Goal: Task Accomplishment & Management: Manage account settings

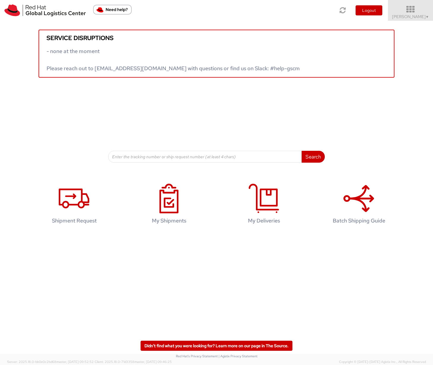
click at [412, 15] on span "Ruby Amrul ▼" at bounding box center [410, 16] width 37 height 5
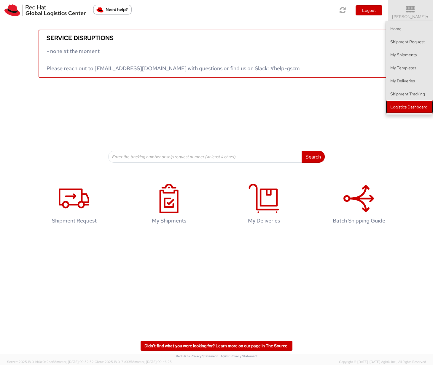
click at [403, 103] on link "Logistics Dashboard" at bounding box center [409, 107] width 47 height 13
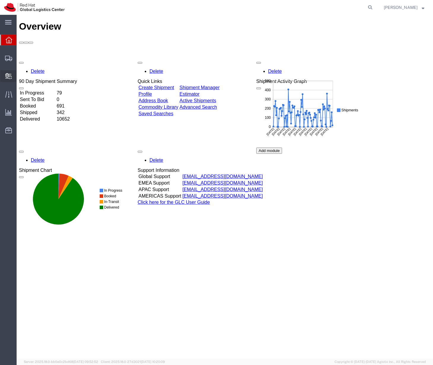
click at [0, 0] on span "Create Delivery" at bounding box center [0, 0] width 0 height 0
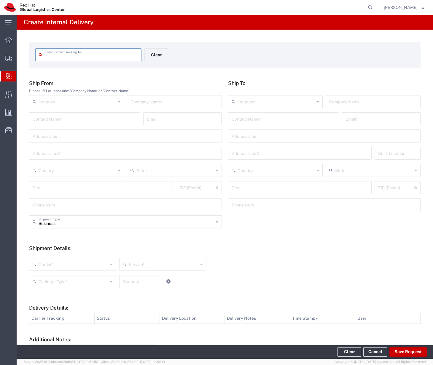
click at [76, 58] on input "text" at bounding box center [91, 54] width 93 height 10
type input "SO-04856"
click at [155, 99] on input "text" at bounding box center [175, 101] width 88 height 10
type input "Glory Food Products Pte Ltd"
click at [243, 121] on input "text" at bounding box center [284, 118] width 104 height 10
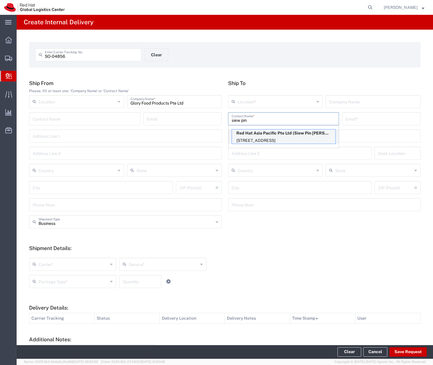
type input "siew pin"
click at [278, 140] on p "88 Market Street, Level 45, CapitaSpring, 45N353, SINGAPORE, 048948, SG" at bounding box center [284, 140] width 104 height 7
type input "RH - [GEOGRAPHIC_DATA]"
type input "Red Hat Asia Pacific Pte Ltd"
type input "Siew Pin Lee"
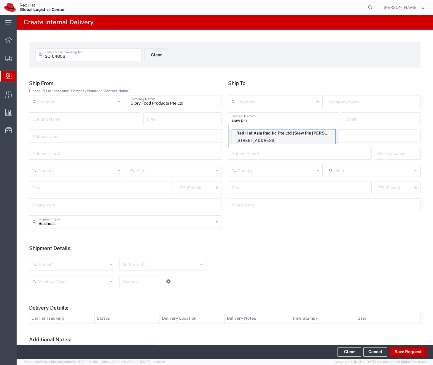
type input "silee@redhat.com"
type input "[STREET_ADDRESS]"
type input "CapitaSpring"
type input "45N353"
type input "[GEOGRAPHIC_DATA]"
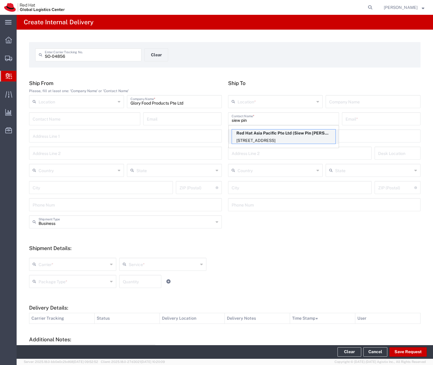
type input "[GEOGRAPHIC_DATA]"
type input "048948"
type input "6564904768"
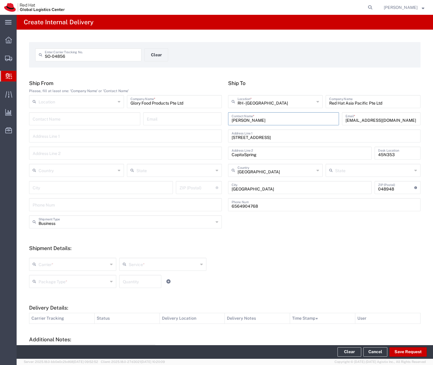
scroll to position [59, 0]
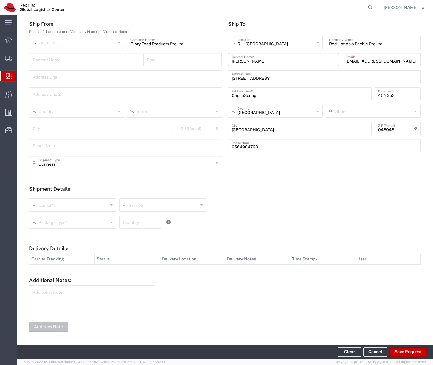
click at [95, 206] on input "text" at bounding box center [73, 205] width 69 height 10
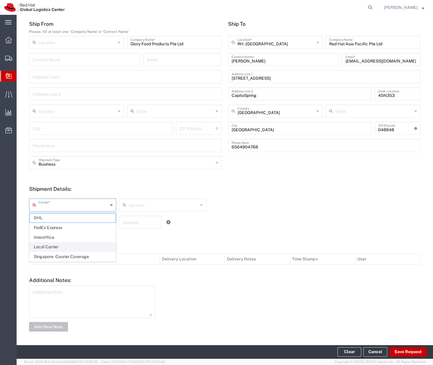
click at [74, 245] on span "Local Carrier" at bounding box center [73, 247] width 86 height 9
type input "Local Carrier"
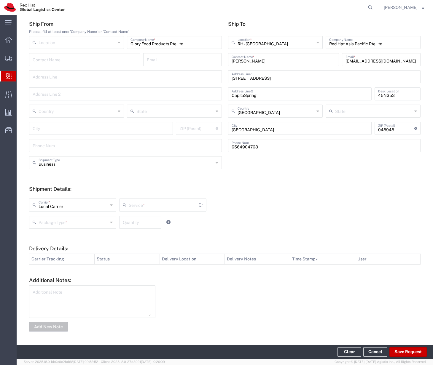
type input "Local_Ground"
click at [81, 229] on div "Package Type *" at bounding box center [72, 222] width 87 height 13
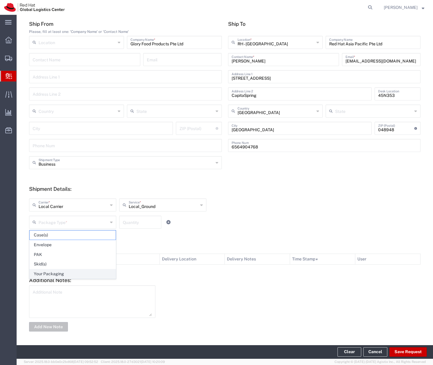
click at [71, 272] on span "Your Packaging" at bounding box center [73, 274] width 86 height 9
type input "Your Packaging"
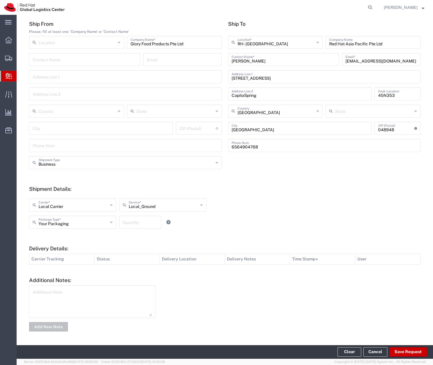
click at [136, 222] on input "number" at bounding box center [140, 222] width 35 height 10
type input "2"
click at [231, 223] on div "Your Packaging Package Type * Case(s) Envelope PAK Skid(s) Your Packaging 2 Qua…" at bounding box center [163, 224] width 271 height 17
click at [402, 354] on button "Save Request" at bounding box center [407, 352] width 37 height 9
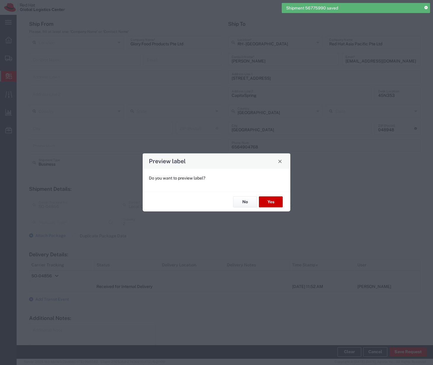
type input "Your Packaging"
type input "Local_Ground"
click at [246, 204] on button "No" at bounding box center [245, 202] width 24 height 11
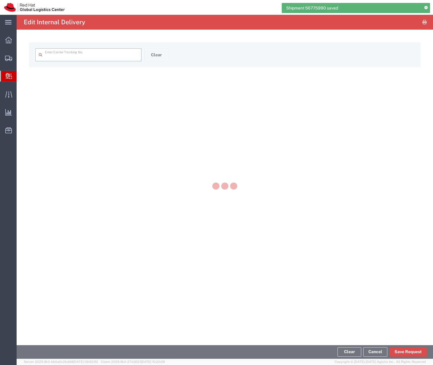
type input "SO-04856"
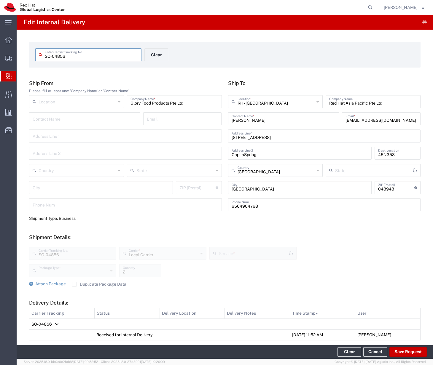
type input "Your Packaging"
type input "Local_Ground"
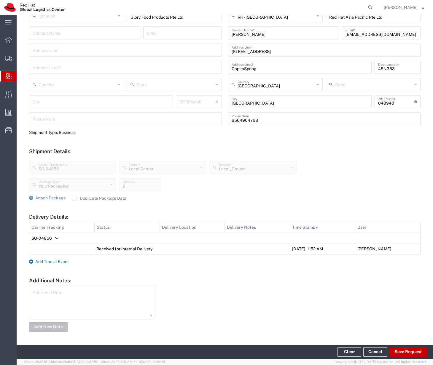
click at [58, 261] on span "Add Transit Event" at bounding box center [52, 262] width 34 height 5
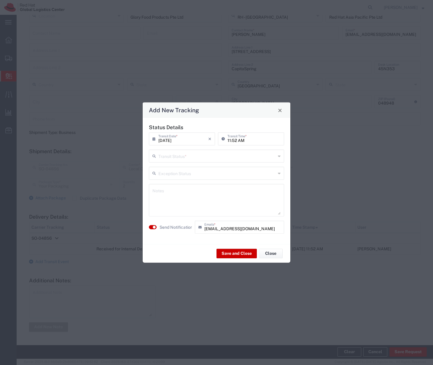
click at [176, 161] on input "text" at bounding box center [216, 156] width 117 height 10
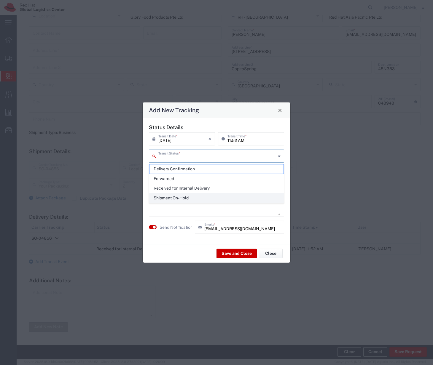
click at [177, 194] on span "Shipment On-Hold" at bounding box center [217, 198] width 134 height 9
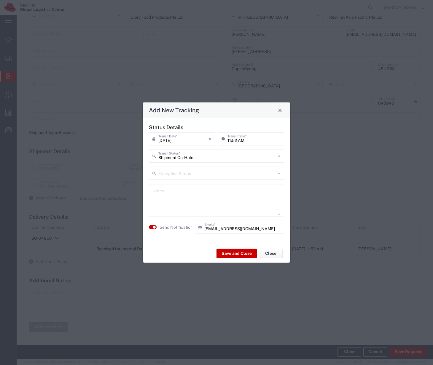
type input "Shipment On-Hold"
click at [182, 152] on input "Shipment On-Hold" at bounding box center [216, 156] width 117 height 10
click at [167, 214] on textarea at bounding box center [216, 200] width 128 height 29
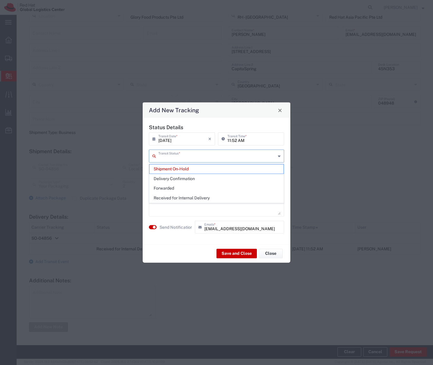
click at [185, 156] on input "text" at bounding box center [216, 156] width 117 height 10
click at [175, 210] on textarea at bounding box center [216, 200] width 128 height 29
type input "Shipment On-Hold"
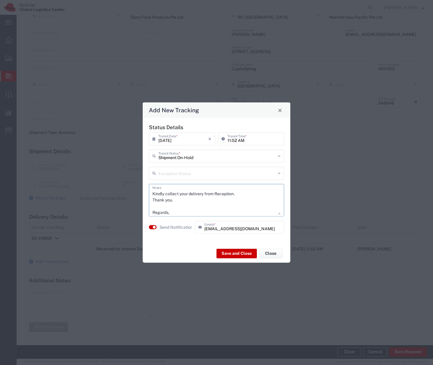
scroll to position [18, 0]
type textarea "Hi Siew Pin, Kindly collect your delivery from Reception. Thank you. Regards, G…"
click at [236, 253] on button "Save and Close" at bounding box center [237, 253] width 40 height 9
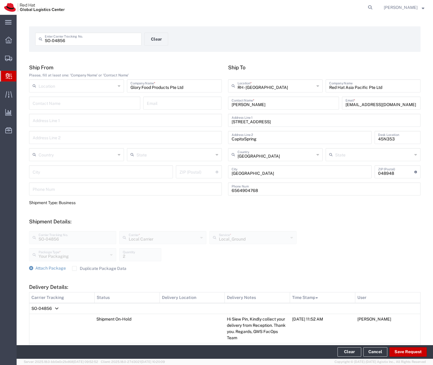
scroll to position [0, 0]
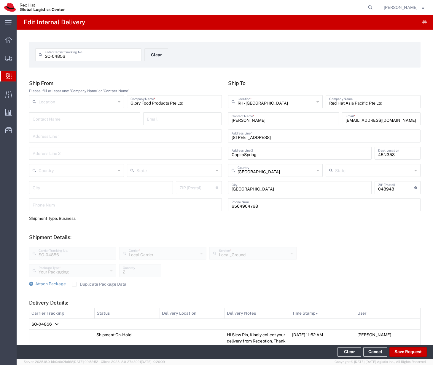
click at [8, 76] on icon at bounding box center [9, 76] width 7 height 6
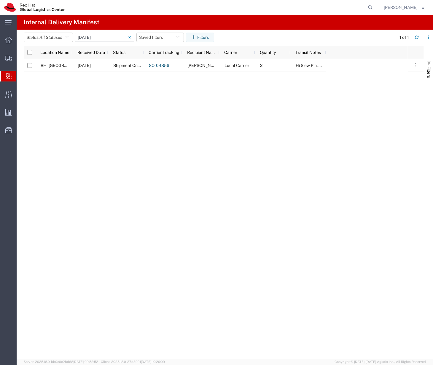
click at [0, 0] on span "Create Delivery" at bounding box center [0, 0] width 0 height 0
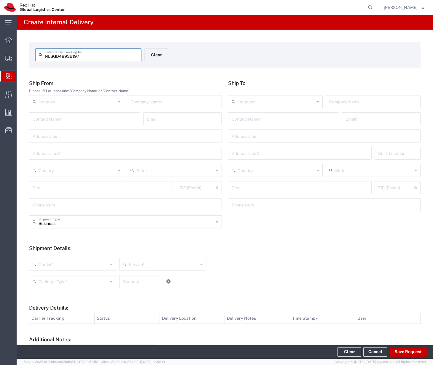
type input "NLSGD48936197"
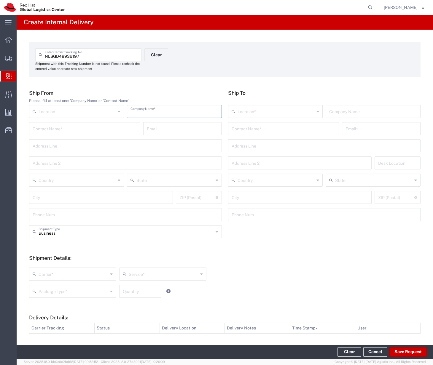
click at [176, 113] on input "text" at bounding box center [175, 111] width 88 height 10
type input "Ninjavan"
click at [191, 94] on h5 "Ship From" at bounding box center [125, 93] width 193 height 6
click at [98, 58] on input "NLSGD48936197" at bounding box center [91, 54] width 93 height 10
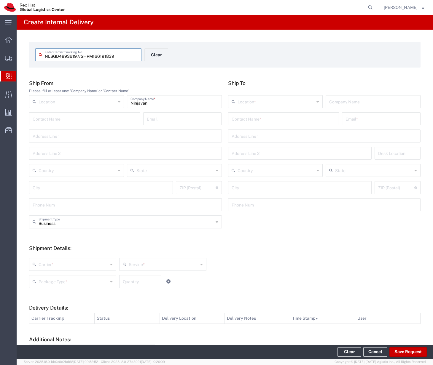
type input "NLSGD48936197/SHPM1661918391"
type input "10339/09"
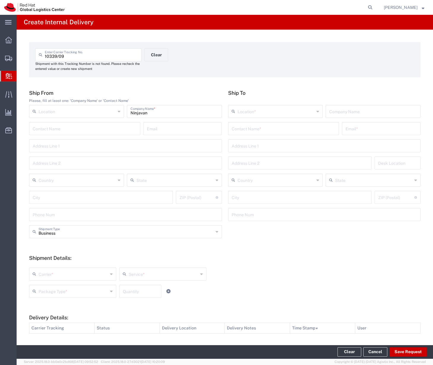
drag, startPoint x: 158, startPoint y: 117, endPoint x: 124, endPoint y: 116, distance: 33.5
click at [124, 116] on div "Location RH - Amsterdam - MSO RH - Amsterdam Data Center RH - Ashburn Data Cent…" at bounding box center [126, 113] width 196 height 17
click at [138, 116] on div "Ninjavan Company Name *" at bounding box center [174, 111] width 95 height 13
click at [138, 115] on input "Ninjavan" at bounding box center [175, 111] width 88 height 10
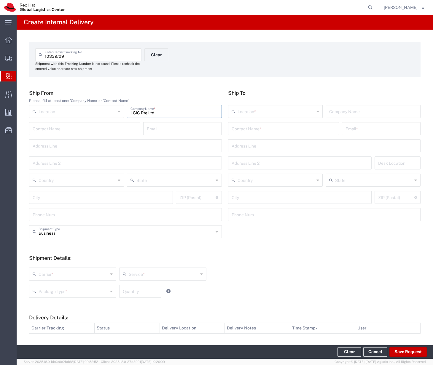
type input "LGIC Pte Ltd"
click at [243, 131] on input "text" at bounding box center [284, 128] width 104 height 10
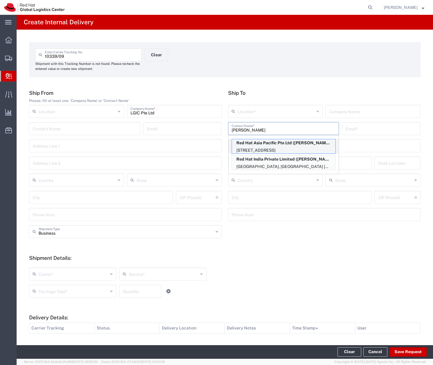
type input "Rajini"
click at [256, 150] on p "88 Market Street, Level 45, CapitaSpring, 44S213, SINGAPORE, 048948, SG" at bounding box center [284, 150] width 104 height 7
type input "RH - Singapore"
type input "Red Hat Asia Pacific Pte Ltd"
type input "Rajini Krishnamuti"
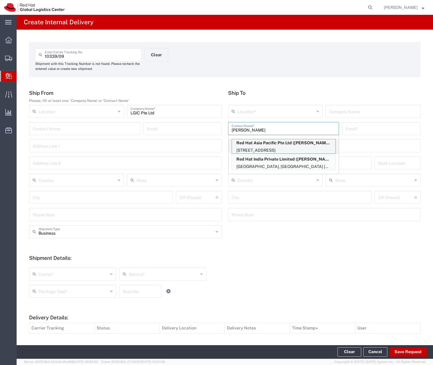
type input "rkrishna@redhat.com"
type input "88 Market Street, Level 45"
type input "CapitaSpring"
type input "44S213"
type input "Singapore"
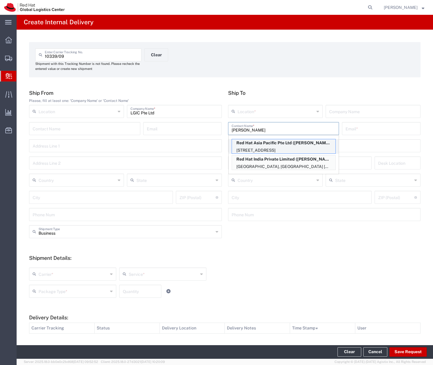
type input "SINGAPORE"
type input "048948"
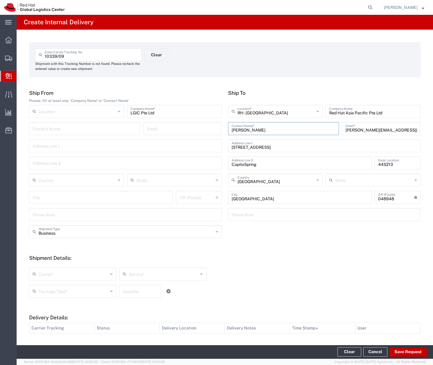
scroll to position [69, 0]
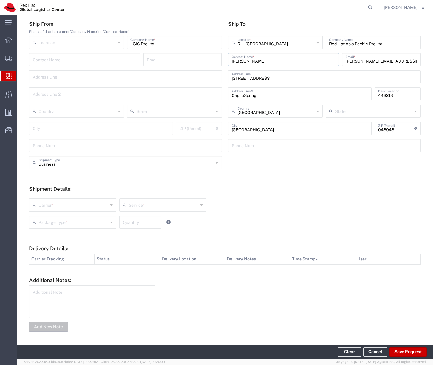
click at [64, 201] on input "text" at bounding box center [73, 205] width 69 height 10
click at [62, 247] on span "Local Carrier" at bounding box center [73, 247] width 86 height 9
type input "Local Carrier"
type input "Local_Ground"
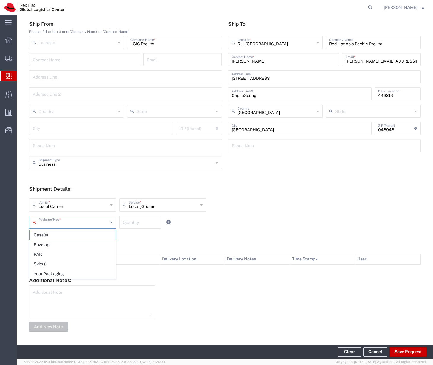
click at [86, 225] on input "text" at bounding box center [73, 222] width 69 height 10
click at [71, 273] on span "Your Packaging" at bounding box center [73, 274] width 86 height 9
type input "Your Packaging"
click at [133, 222] on input "number" at bounding box center [140, 222] width 35 height 10
type input "3"
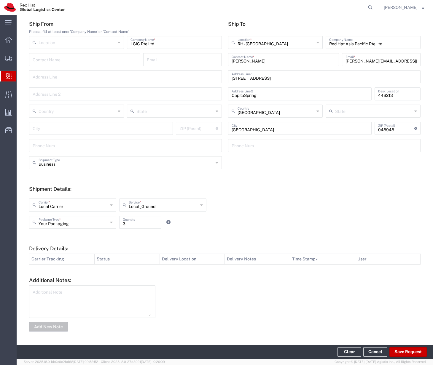
click at [214, 226] on div "Your Packaging Package Type * Case(s) Envelope PAK Skid(s) Your Packaging 3 Qua…" at bounding box center [163, 224] width 271 height 17
click at [403, 350] on button "Save Request" at bounding box center [407, 352] width 37 height 9
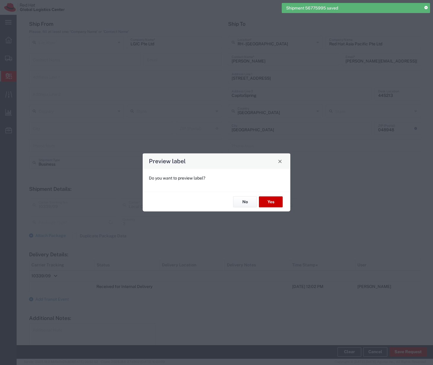
type input "Local_Ground"
type input "Your Packaging"
click at [247, 204] on button "No" at bounding box center [245, 202] width 24 height 11
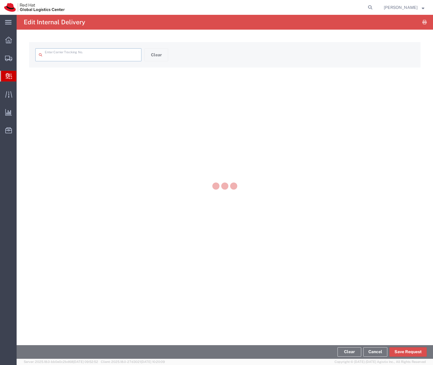
type input "10339/09"
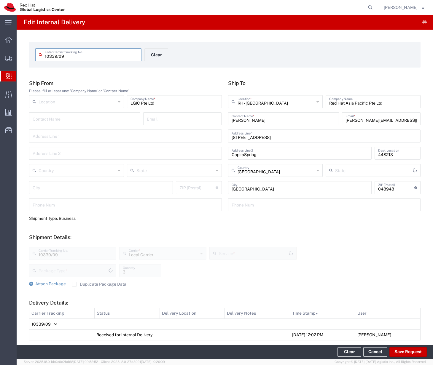
type input "Your Packaging"
type input "Local_Ground"
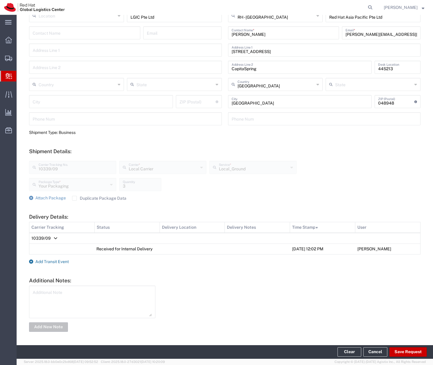
click at [34, 263] on link "Add Transit Event" at bounding box center [49, 262] width 40 height 5
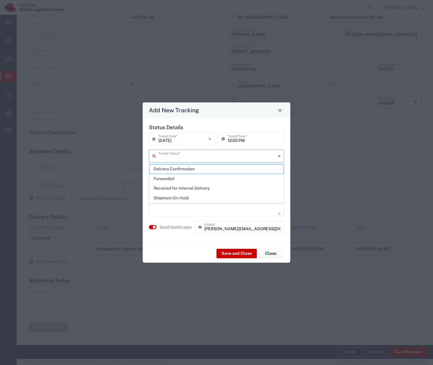
click at [174, 158] on input "text" at bounding box center [216, 156] width 117 height 10
click at [177, 200] on span "Shipment On-Hold" at bounding box center [217, 198] width 134 height 9
type input "Shipment On-Hold"
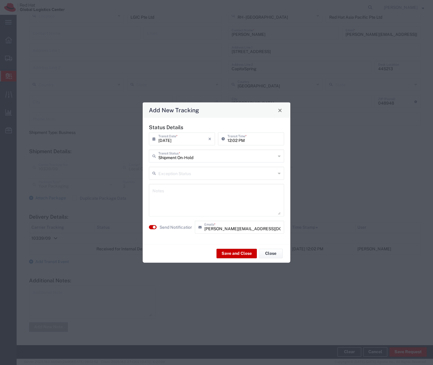
click at [177, 200] on textarea at bounding box center [216, 200] width 128 height 29
type textarea "Hi Rajini, Kindly collect your delivery from the Reception. Thank you. Regards,…"
click at [228, 253] on button "Save and Close" at bounding box center [237, 253] width 40 height 9
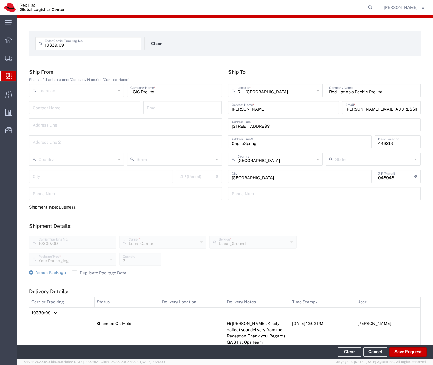
scroll to position [0, 0]
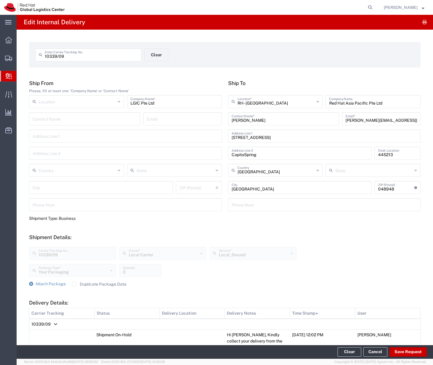
click at [7, 75] on icon at bounding box center [9, 76] width 7 height 6
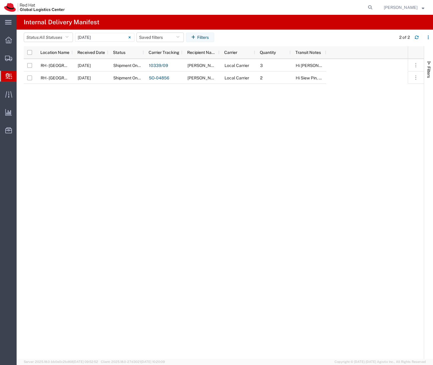
click at [0, 0] on span "Create Delivery" at bounding box center [0, 0] width 0 height 0
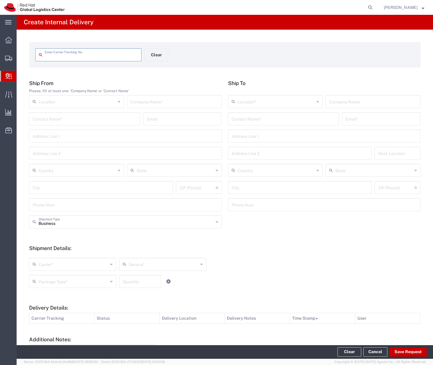
click at [79, 54] on input "text" at bounding box center [91, 54] width 93 height 10
type input "n"
type input "NLSGD4"
type input "NLSGD48936197"
click at [169, 104] on input "text" at bounding box center [175, 101] width 88 height 10
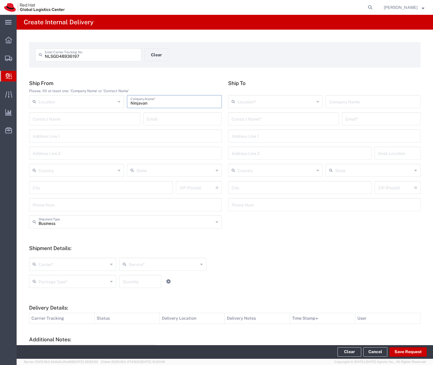
type input "Ninjavan"
click at [259, 118] on input "text" at bounding box center [284, 118] width 104 height 10
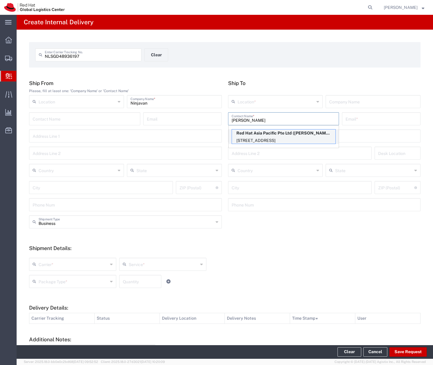
type input "clara qu"
click at [279, 135] on p "Red Hat Asia Pacific Pte Ltd (Clara Quek), cquek@redhat.com" at bounding box center [284, 133] width 104 height 7
type input "RH - Singapore"
type input "Red Hat Asia Pacific Pte Ltd"
type input "Clara Quek"
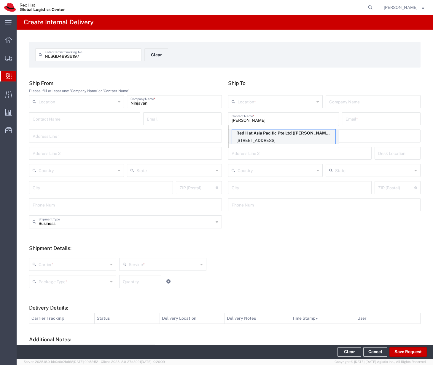
type input "cquek@redhat.com"
type input "88 Market Street, Level 45"
type input "CapitaSpring"
type input "45N155"
type input "Singapore"
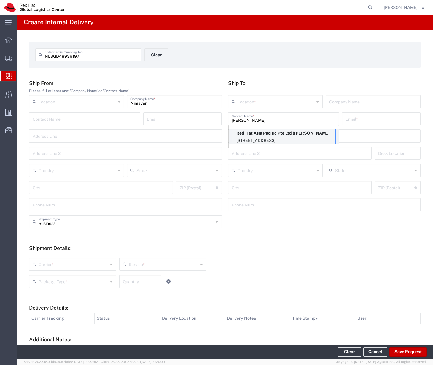
type input "SINGAPORE"
type input "048948"
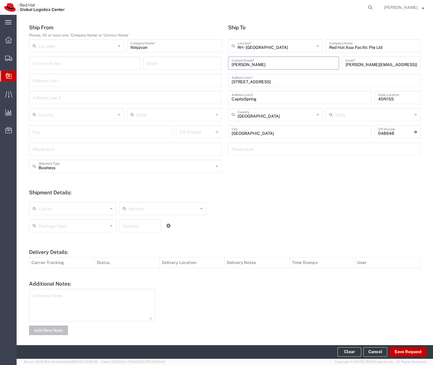
scroll to position [59, 0]
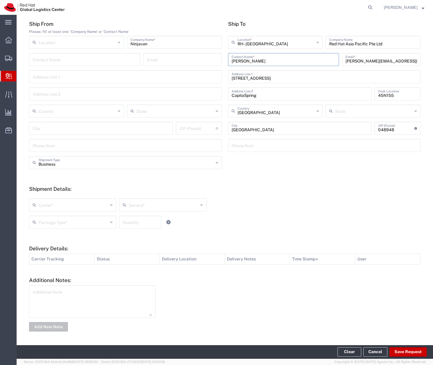
click at [103, 206] on input "text" at bounding box center [73, 205] width 69 height 10
drag, startPoint x: 76, startPoint y: 241, endPoint x: 75, endPoint y: 246, distance: 5.2
click at [75, 246] on ul "DHL FedEx Express Interoffice Local Carrier Singapore - Courier Coverage" at bounding box center [72, 237] width 87 height 49
click at [75, 246] on span "Local Carrier" at bounding box center [73, 247] width 86 height 9
type input "Local Carrier"
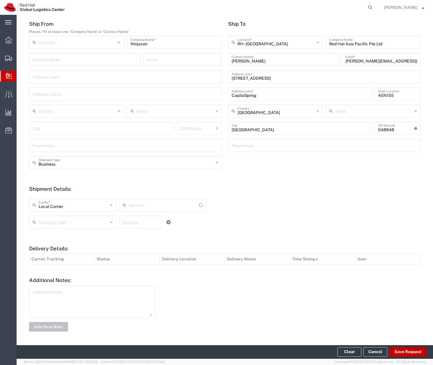
type input "Local_Ground"
click at [87, 228] on div "Package Type *" at bounding box center [72, 222] width 87 height 13
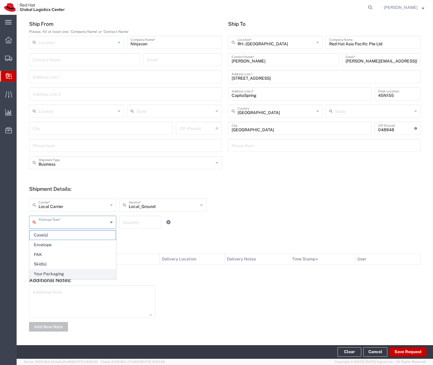
click at [68, 273] on span "Your Packaging" at bounding box center [73, 274] width 86 height 9
type input "Your Packaging"
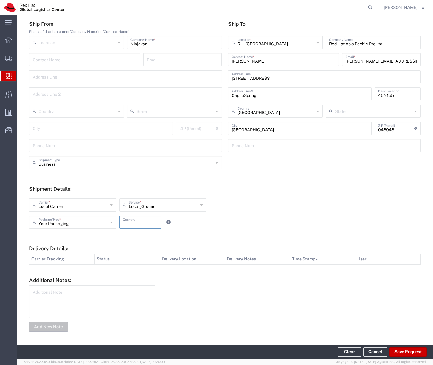
click at [134, 224] on input "number" at bounding box center [140, 222] width 35 height 10
type input "1"
click at [177, 236] on form "Ship From Please, fill at least one: 'Company Name' or 'Contact Name' Location …" at bounding box center [225, 177] width 392 height 312
click at [168, 224] on icon at bounding box center [168, 222] width 4 height 4
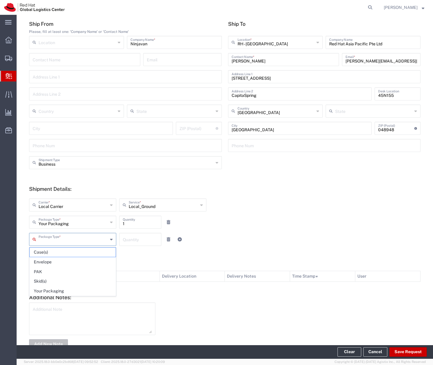
click at [91, 241] on input "text" at bounding box center [73, 239] width 69 height 10
click at [146, 261] on form "Ship From Please, fill at least one: 'Company Name' or 'Contact Name' Location …" at bounding box center [225, 186] width 392 height 330
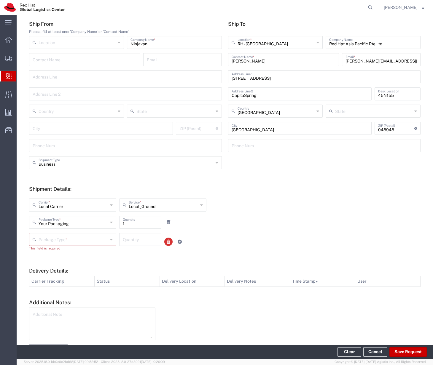
click at [170, 242] on link at bounding box center [168, 242] width 8 height 8
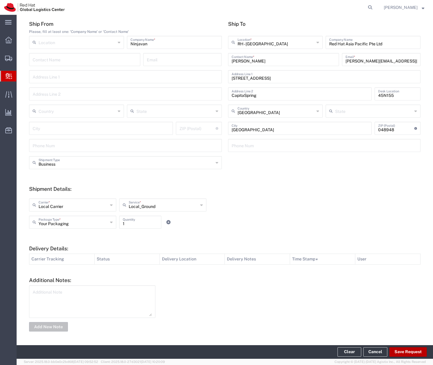
click at [409, 353] on button "Save Request" at bounding box center [407, 352] width 37 height 9
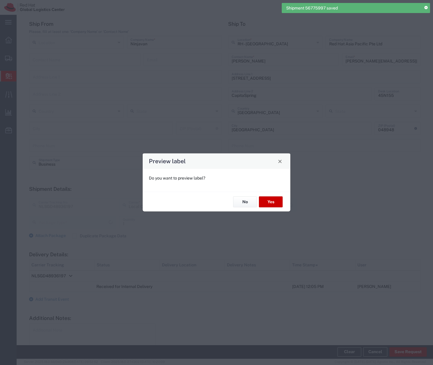
type input "Your Packaging"
type input "Local_Ground"
click at [252, 203] on button "No" at bounding box center [245, 202] width 24 height 11
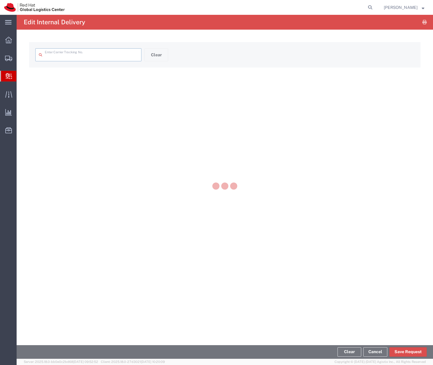
type input "NLSGD48936197"
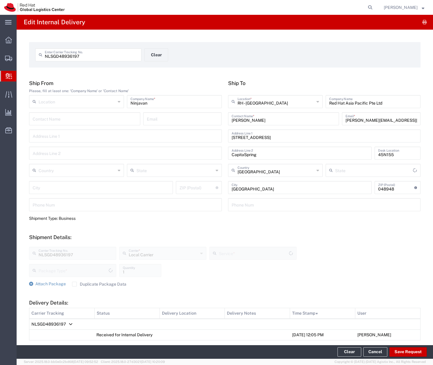
type input "Your Packaging"
type input "Local_Ground"
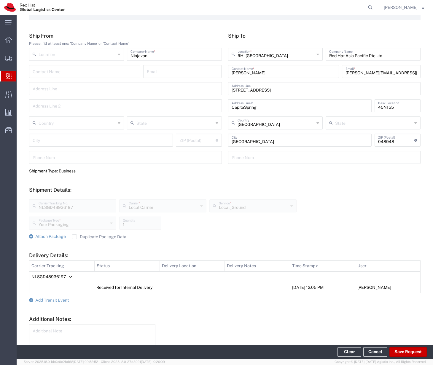
scroll to position [86, 0]
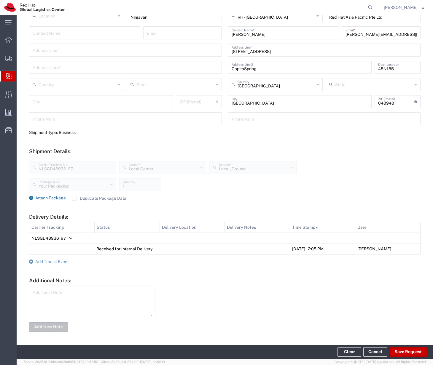
click at [39, 197] on span "Attach Package" at bounding box center [50, 198] width 31 height 5
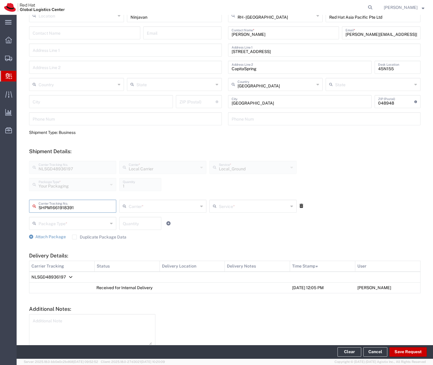
type input "SHPM1661918391"
click at [190, 203] on input "text" at bounding box center [163, 206] width 69 height 10
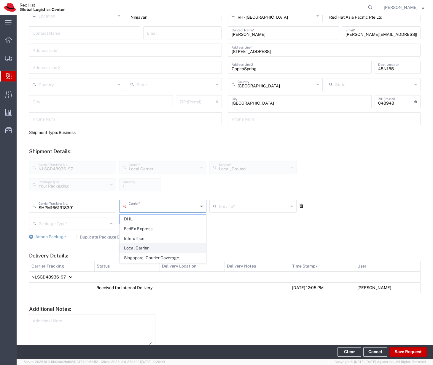
click at [172, 247] on span "Local Carrier" at bounding box center [163, 248] width 86 height 9
type input "Local Carrier"
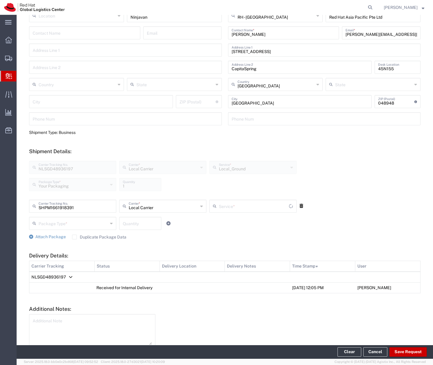
type input "Local_Ground"
click at [98, 221] on input "text" at bounding box center [73, 223] width 69 height 10
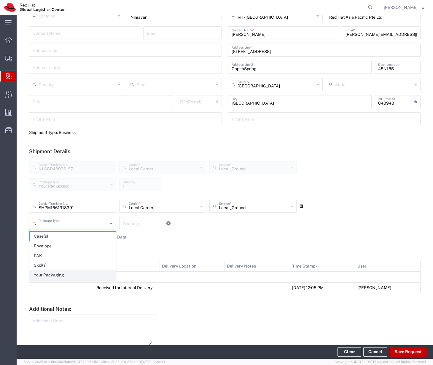
click at [77, 275] on span "Your Packaging" at bounding box center [73, 275] width 86 height 9
type input "Your Packaging"
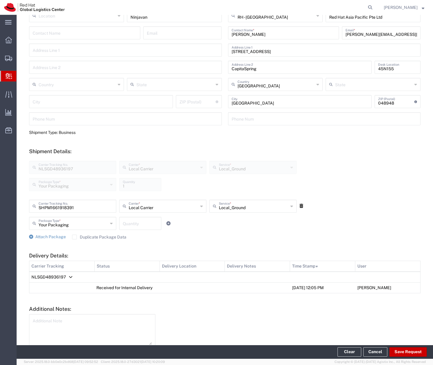
click at [143, 228] on input "number" at bounding box center [140, 223] width 35 height 10
type input "1"
click at [179, 242] on form "Ship From Please, fill at least one: 'Company Name' or 'Contact Name' Location …" at bounding box center [225, 178] width 392 height 368
click at [63, 238] on span "Attach Package" at bounding box center [50, 237] width 31 height 5
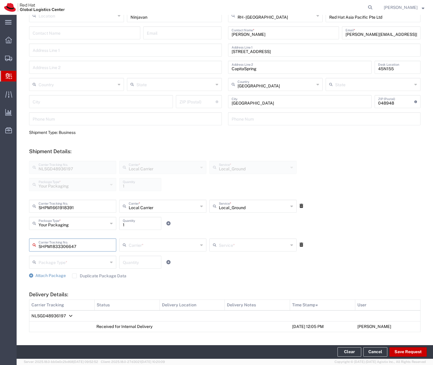
type input "SHPM1833306647"
click at [136, 244] on input "text" at bounding box center [163, 245] width 69 height 10
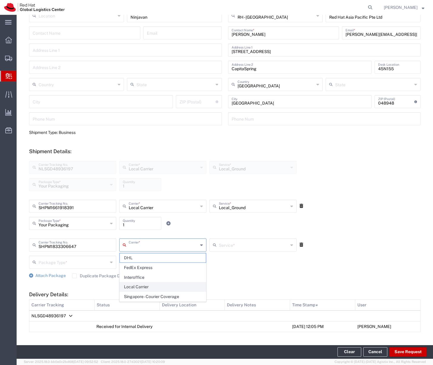
click at [137, 287] on span "Local Carrier" at bounding box center [163, 287] width 86 height 9
type input "Local Carrier"
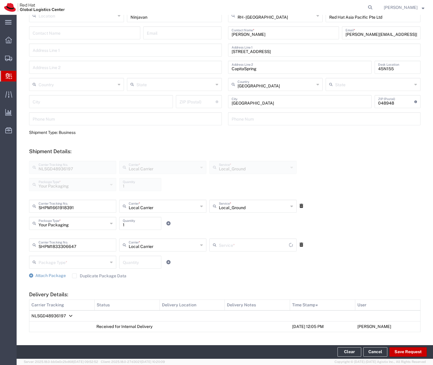
type input "Local_Ground"
click at [235, 247] on input "text" at bounding box center [253, 245] width 69 height 10
click at [216, 259] on span "Local_Ground" at bounding box center [253, 258] width 86 height 9
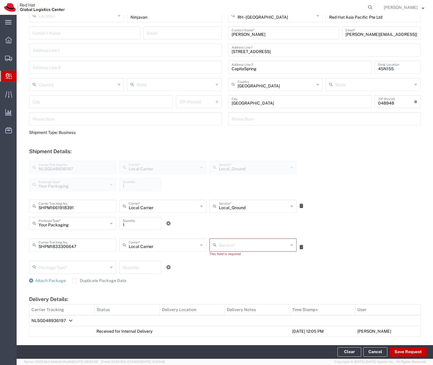
type input "Local_Ground"
click at [232, 246] on input "Local_Ground" at bounding box center [253, 245] width 69 height 10
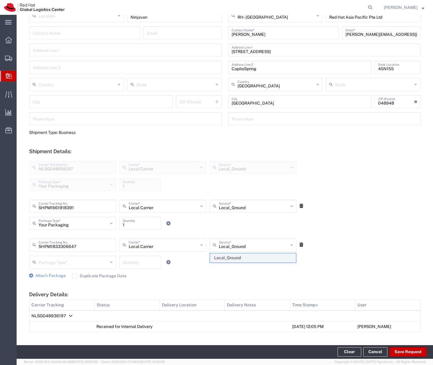
click at [226, 259] on span "Local_Ground" at bounding box center [253, 258] width 86 height 9
click at [90, 262] on input "text" at bounding box center [73, 262] width 69 height 10
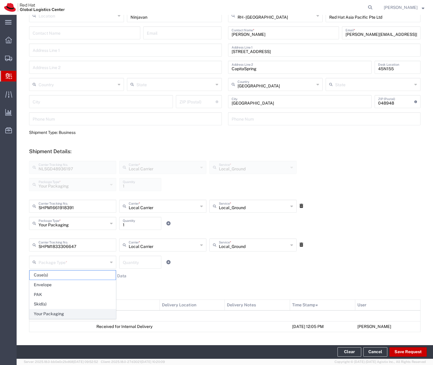
click at [68, 312] on span "Your Packaging" at bounding box center [73, 314] width 86 height 9
type input "Your Packaging"
click at [133, 259] on input "number" at bounding box center [140, 262] width 35 height 10
type input "1"
click at [205, 279] on div "Attach Package Duplicate Package Data" at bounding box center [225, 276] width 392 height 6
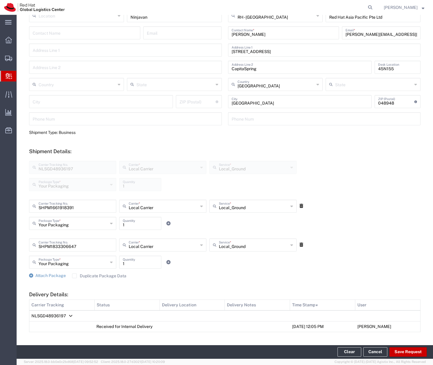
scroll to position [153, 0]
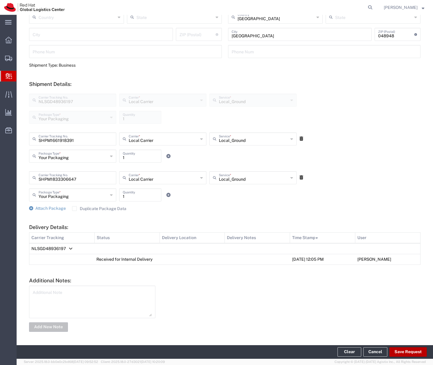
click at [409, 352] on button "Save Request" at bounding box center [407, 352] width 37 height 9
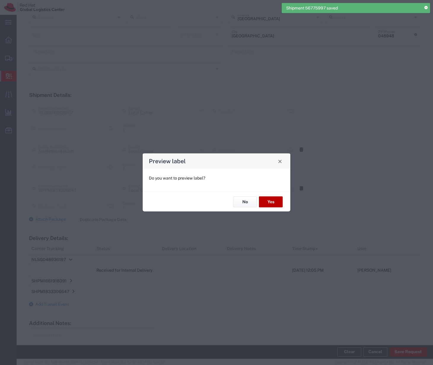
click at [269, 204] on button "Yes" at bounding box center [271, 202] width 24 height 11
type input "Your Packaging"
type input "Local_Ground"
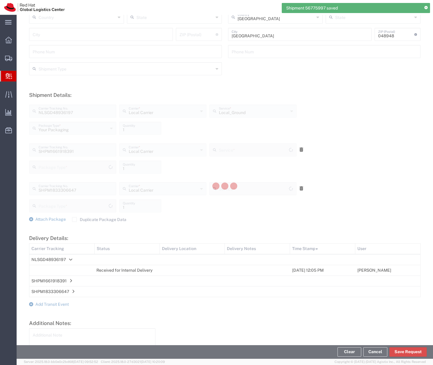
type input "Your Packaging"
type input "Local_Ground"
type input "Your Packaging"
type input "Local_Ground"
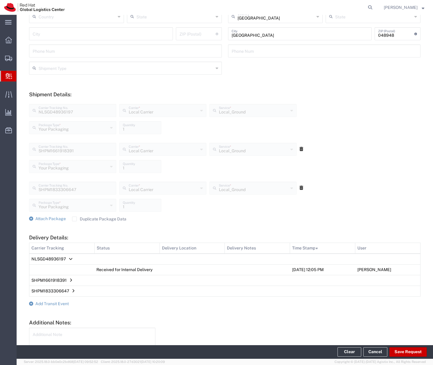
scroll to position [154, 0]
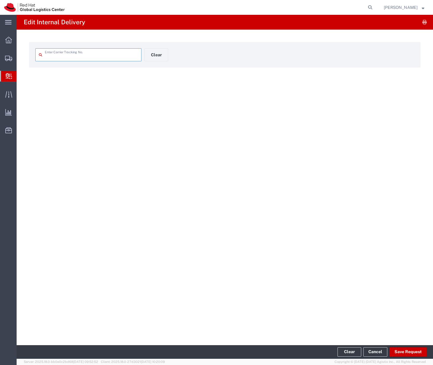
type input "NLSGD48936197"
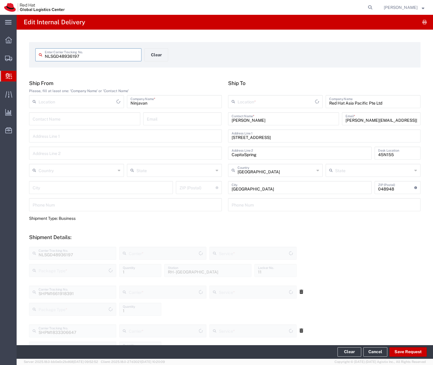
type input "Local_Ground"
type input "Your Packaging"
type input "Local Carrier"
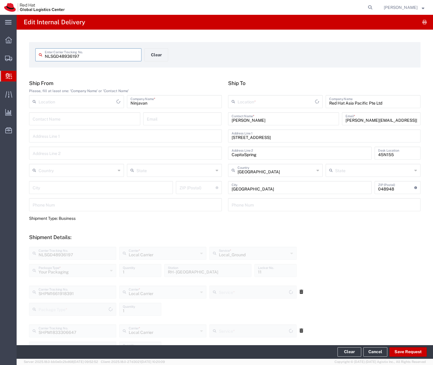
type input "Your Packaging"
type input "Local_Ground"
type input "Your Packaging"
type input "RH - Singapore"
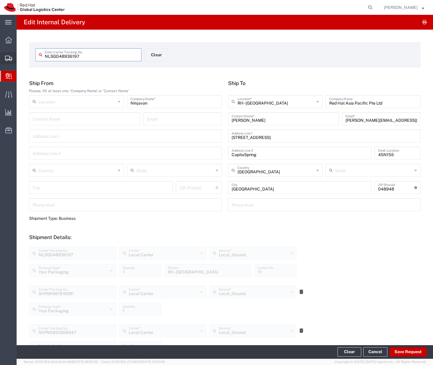
click at [0, 0] on span "Shipment Manager" at bounding box center [0, 0] width 0 height 0
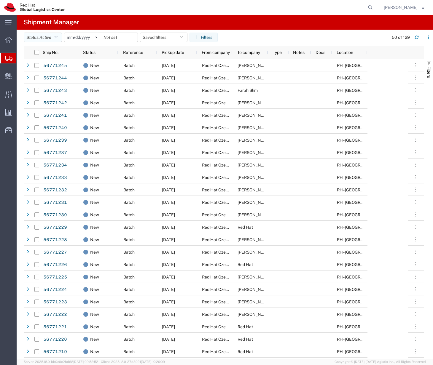
click at [56, 38] on icon "button" at bounding box center [55, 37] width 3 height 4
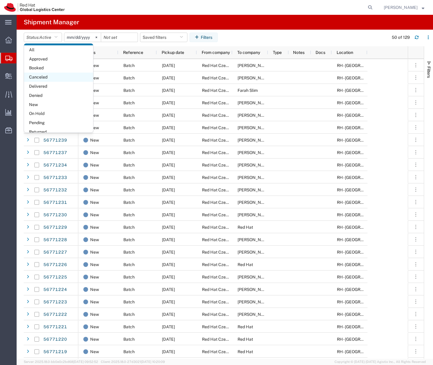
scroll to position [18, 0]
click at [55, 87] on span "Delivered" at bounding box center [58, 86] width 69 height 9
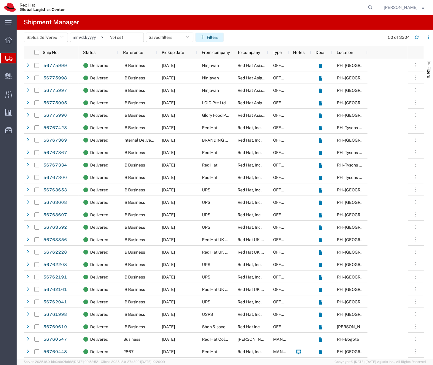
click at [211, 37] on button "Filters" at bounding box center [209, 37] width 28 height 9
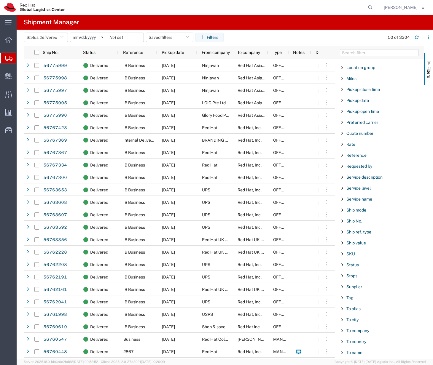
scroll to position [349, 0]
click at [343, 220] on span "Filter List 66 Filters" at bounding box center [342, 220] width 5 height 5
click at [365, 244] on input "Filter Value" at bounding box center [382, 245] width 78 height 7
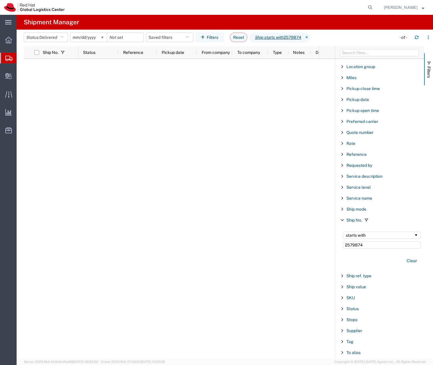
type input "2579874"
click at [83, 36] on input "2025-08-10" at bounding box center [88, 37] width 36 height 9
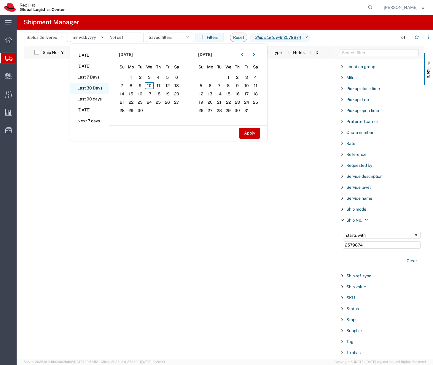
click at [98, 89] on li "Last 30 Days" at bounding box center [89, 88] width 39 height 11
type input "2025-08-12"
type input "2025-09-10"
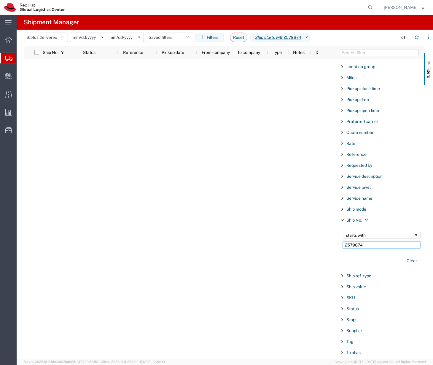
click at [376, 246] on input "2579874" at bounding box center [382, 245] width 78 height 7
click at [89, 37] on input "2025-08-12" at bounding box center [88, 37] width 36 height 9
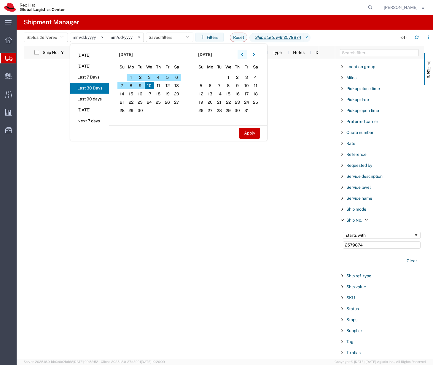
click at [241, 52] on button "button" at bounding box center [242, 54] width 9 height 9
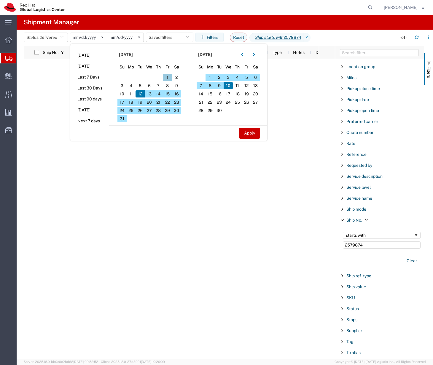
click at [167, 79] on span "1" at bounding box center [167, 77] width 9 height 7
click at [125, 120] on span "31" at bounding box center [121, 118] width 9 height 7
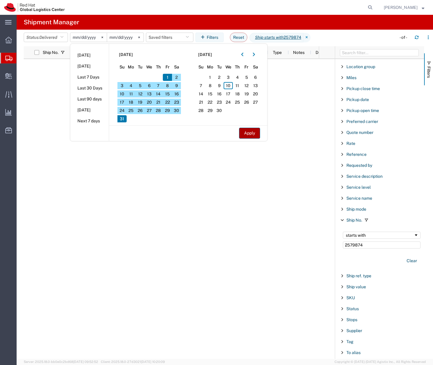
click at [252, 133] on button "Apply" at bounding box center [249, 133] width 21 height 11
type input "2025-08-01"
type input "2025-08-31"
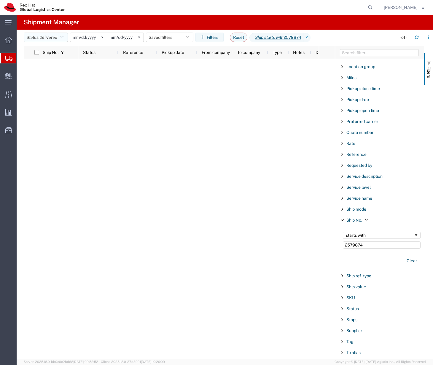
click at [62, 38] on icon "button" at bounding box center [61, 37] width 3 height 4
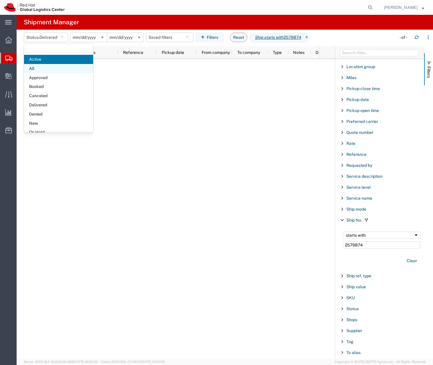
click at [49, 67] on span "All" at bounding box center [58, 68] width 69 height 9
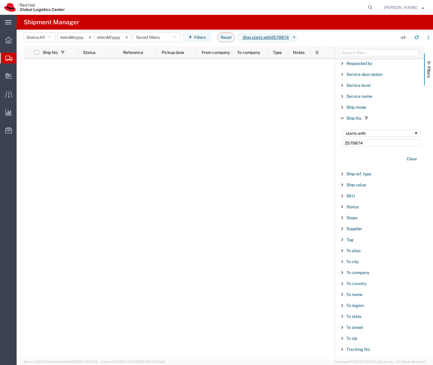
scroll to position [469, 0]
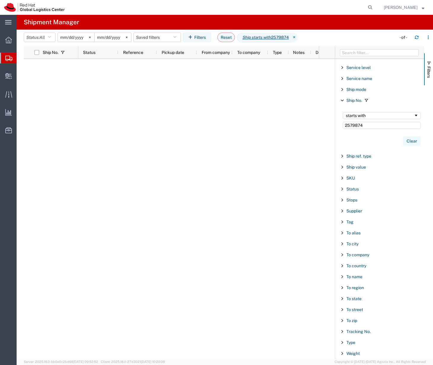
click at [409, 139] on button "Clear" at bounding box center [412, 141] width 18 height 10
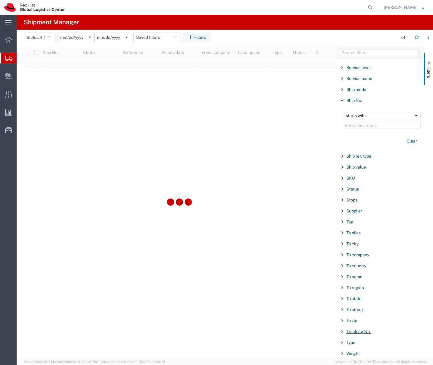
click at [365, 332] on span "Tracking No." at bounding box center [358, 332] width 24 height 5
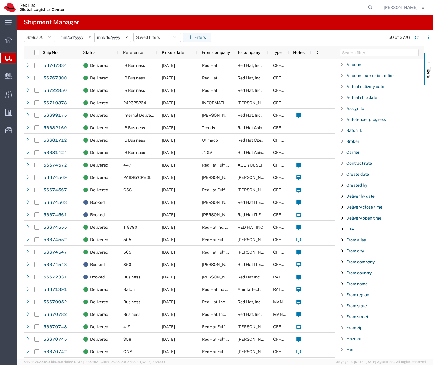
click at [367, 263] on span "From company" at bounding box center [360, 262] width 28 height 5
click at [357, 317] on span "From country" at bounding box center [358, 318] width 25 height 5
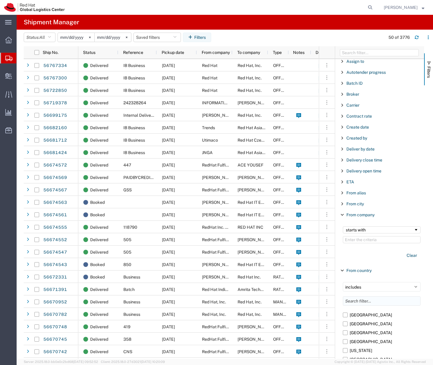
scroll to position [48, 0]
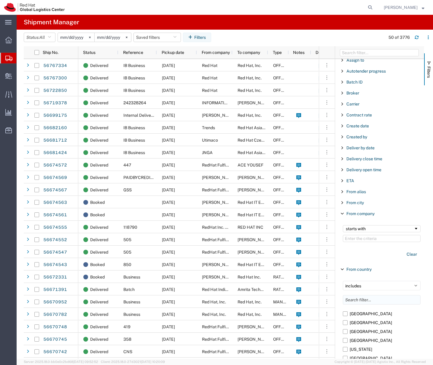
click at [363, 300] on input "Filter List 66 Filters" at bounding box center [382, 299] width 78 height 9
type input "sing"
click at [350, 316] on label "Singapore" at bounding box center [382, 314] width 78 height 9
click at [0, 0] on input "Singapore" at bounding box center [0, 0] width 0 height 0
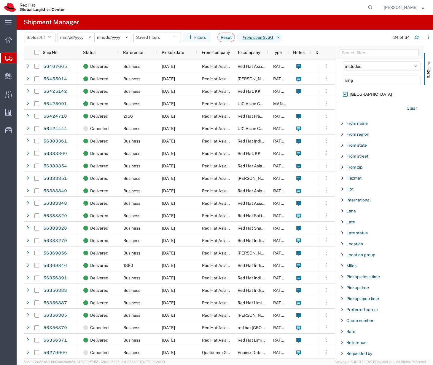
scroll to position [275, 0]
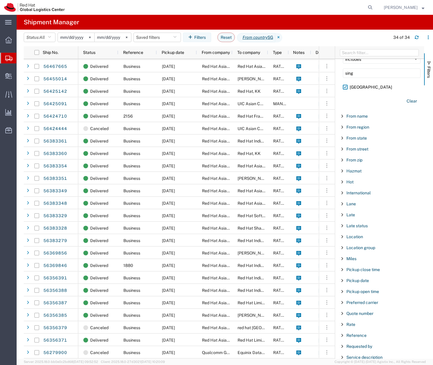
click at [343, 116] on span "Filter List 66 Filters" at bounding box center [342, 116] width 5 height 5
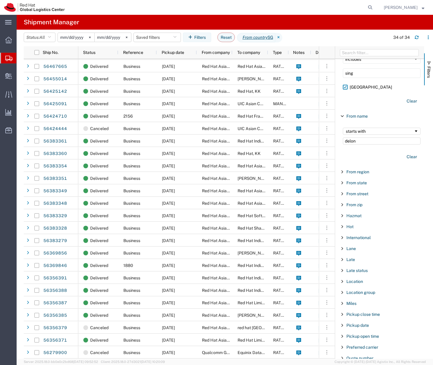
type input "delon"
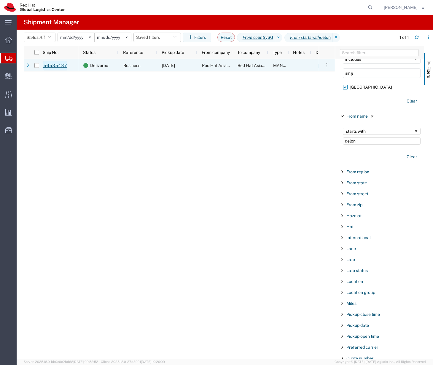
click at [52, 64] on link "56535437" at bounding box center [55, 65] width 24 height 9
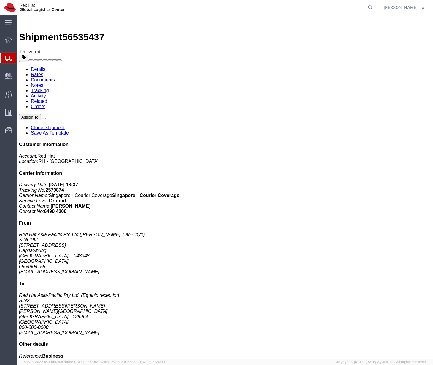
click img
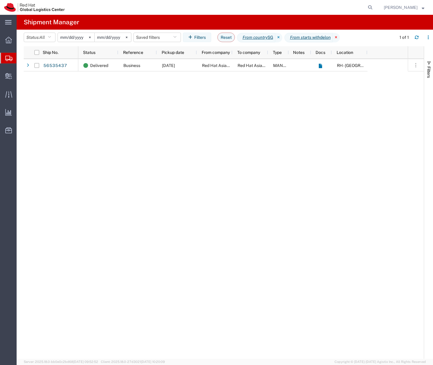
click at [340, 38] on icon at bounding box center [336, 37] width 7 height 9
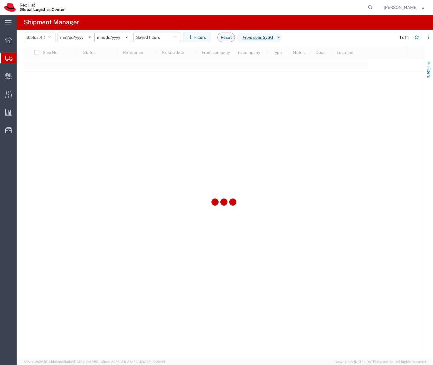
click at [426, 74] on button "Filters" at bounding box center [428, 69] width 9 height 32
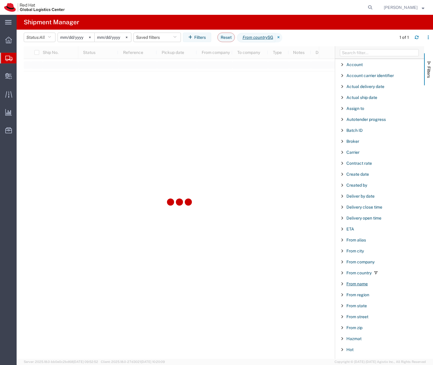
click at [353, 283] on span "From name" at bounding box center [356, 284] width 21 height 5
type input "jolene"
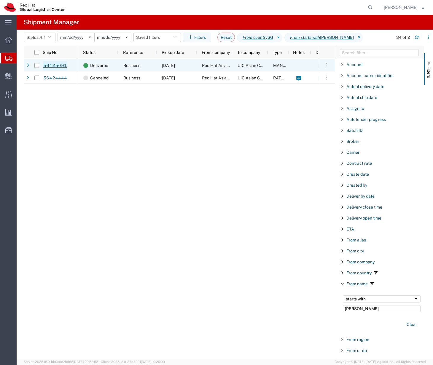
click at [54, 68] on link "56425091" at bounding box center [55, 65] width 24 height 9
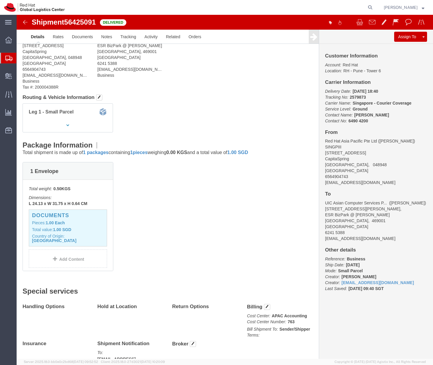
scroll to position [68, 0]
